Goal: Entertainment & Leisure: Consume media (video, audio)

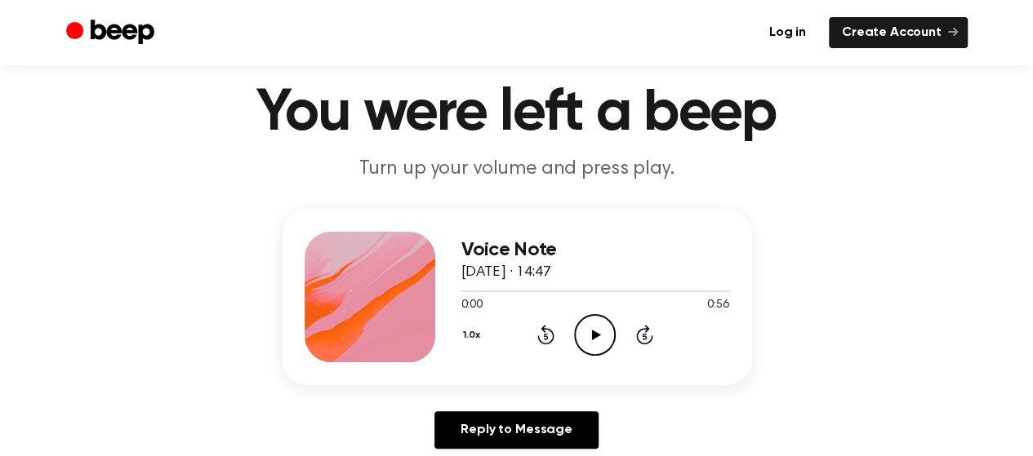
scroll to position [47, 0]
click at [596, 327] on icon "Play Audio" at bounding box center [595, 335] width 42 height 42
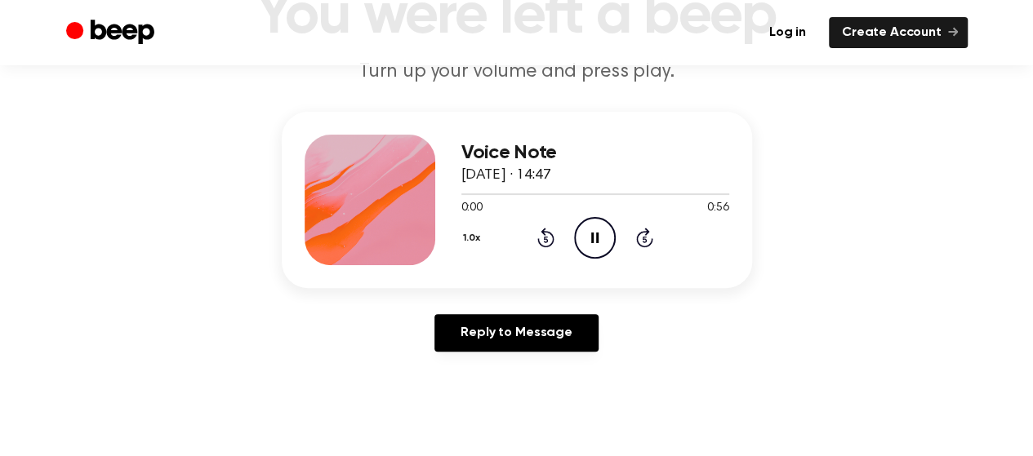
scroll to position [147, 0]
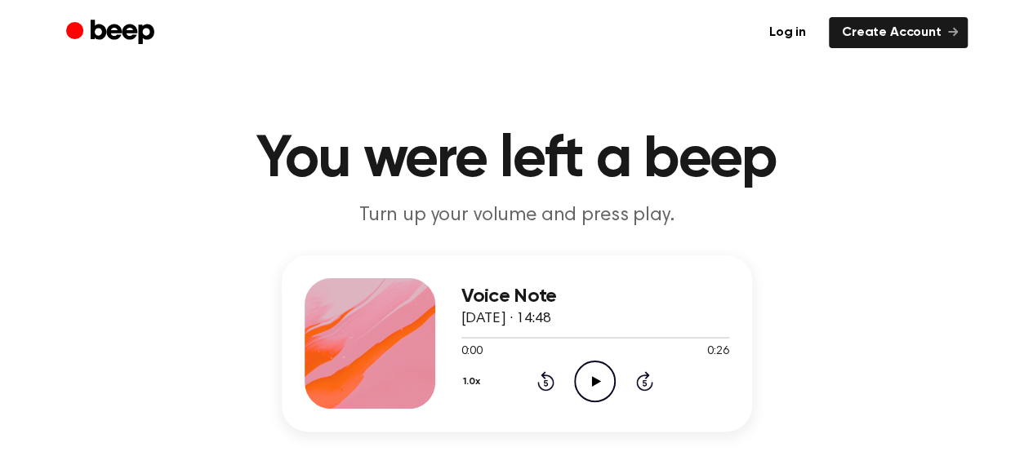
click at [604, 383] on icon "Play Audio" at bounding box center [595, 382] width 42 height 42
click at [576, 384] on icon "Pause Audio" at bounding box center [595, 382] width 42 height 42
click at [595, 376] on icon "Play Audio" at bounding box center [595, 382] width 42 height 42
